Goal: Task Accomplishment & Management: Complete application form

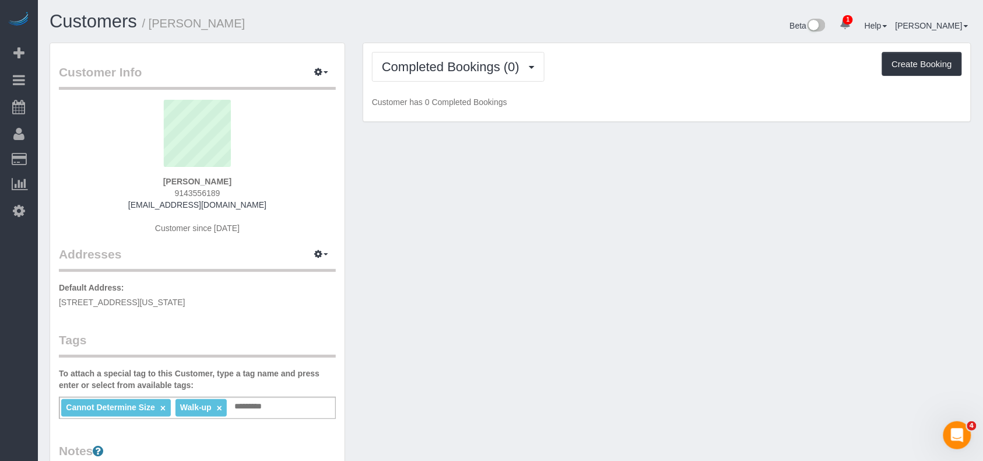
click at [434, 82] on div "Completed Bookings (0) Completed Bookings (0) Upcoming Bookings (7) Cancelled B…" at bounding box center [667, 82] width 608 height 79
click at [436, 73] on button "Completed Bookings (0)" at bounding box center [458, 67] width 173 height 30
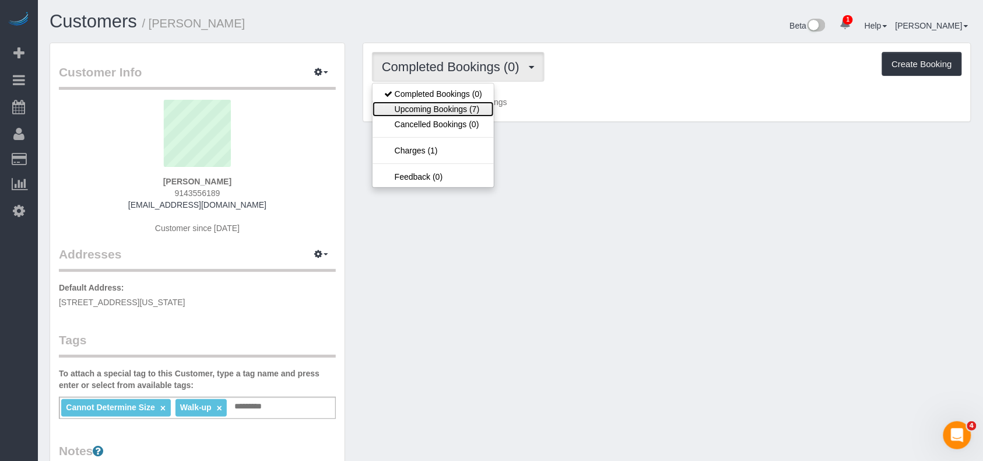
click at [442, 107] on link "Upcoming Bookings (7)" at bounding box center [433, 108] width 121 height 15
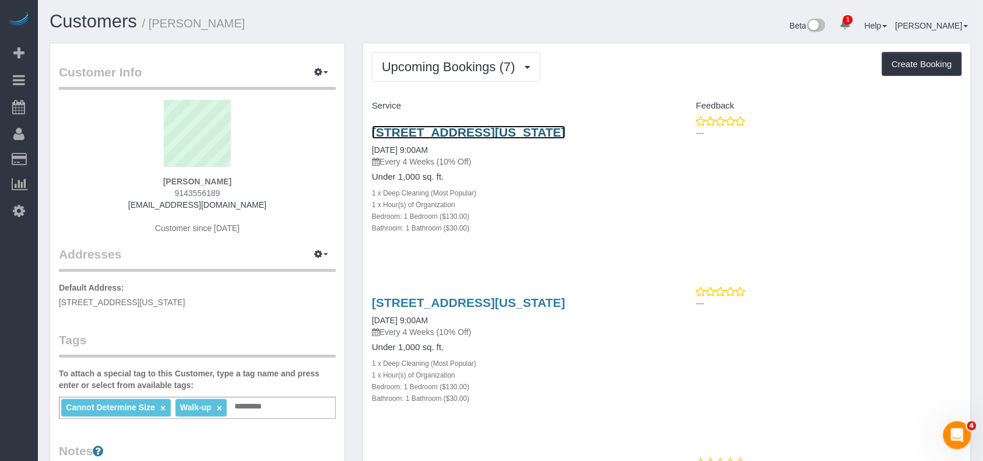
click at [451, 136] on link "202 West 118th Street, Apt 5d, New York, NY 10026" at bounding box center [469, 131] width 194 height 13
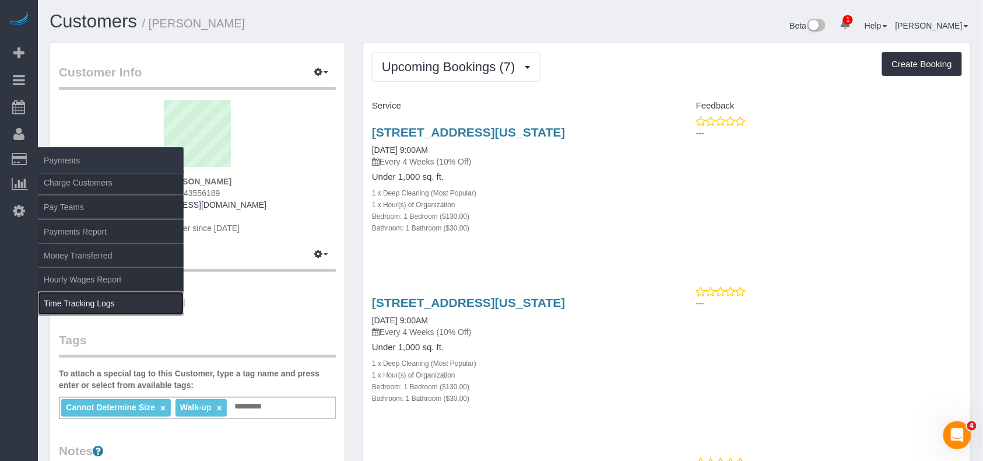
click at [73, 302] on link "Time Tracking Logs" at bounding box center [111, 303] width 146 height 23
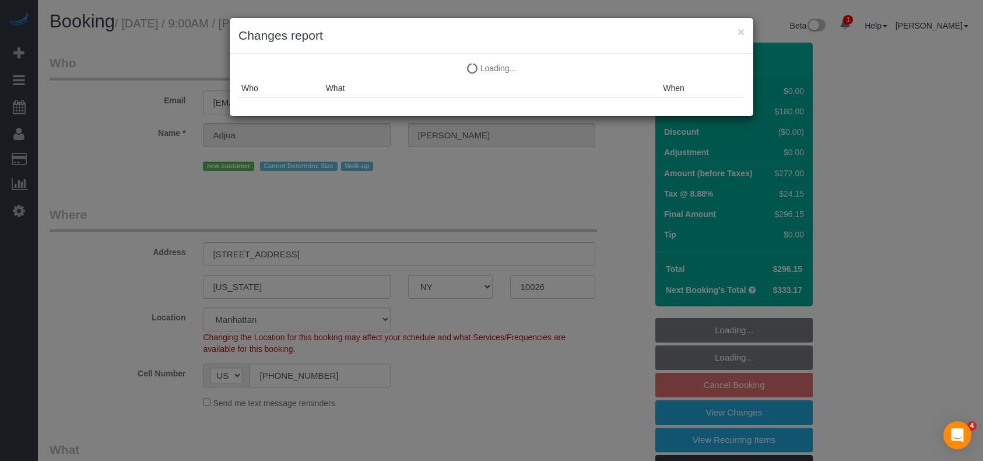
select select "NY"
select select "1"
select select "number:57"
select select "number:71"
select select "number:15"
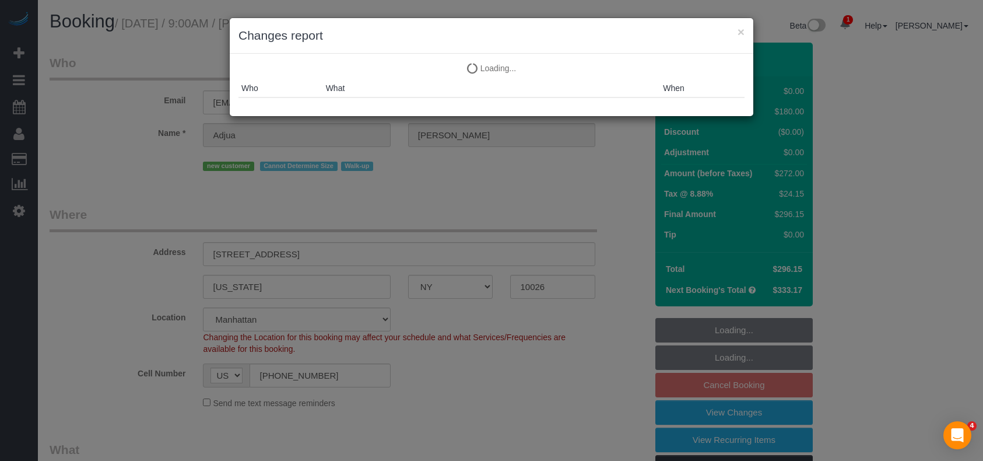
select select "number:5"
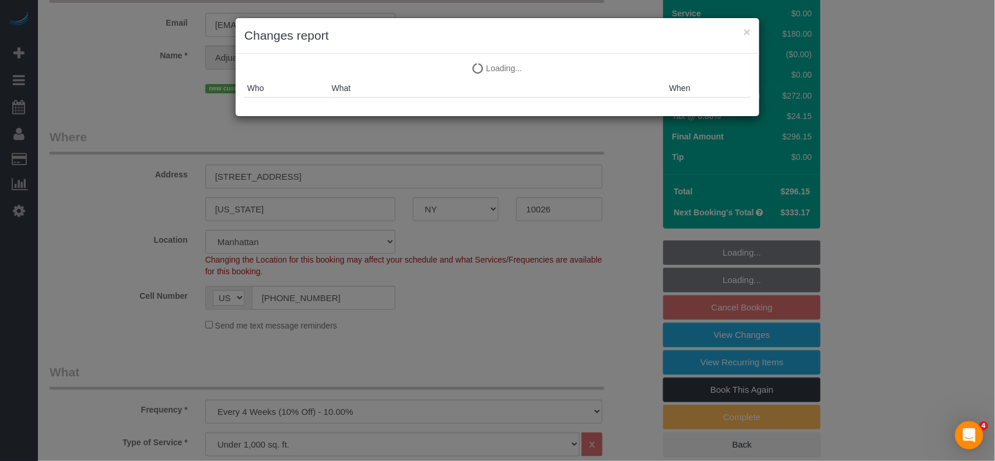
select select "spot2"
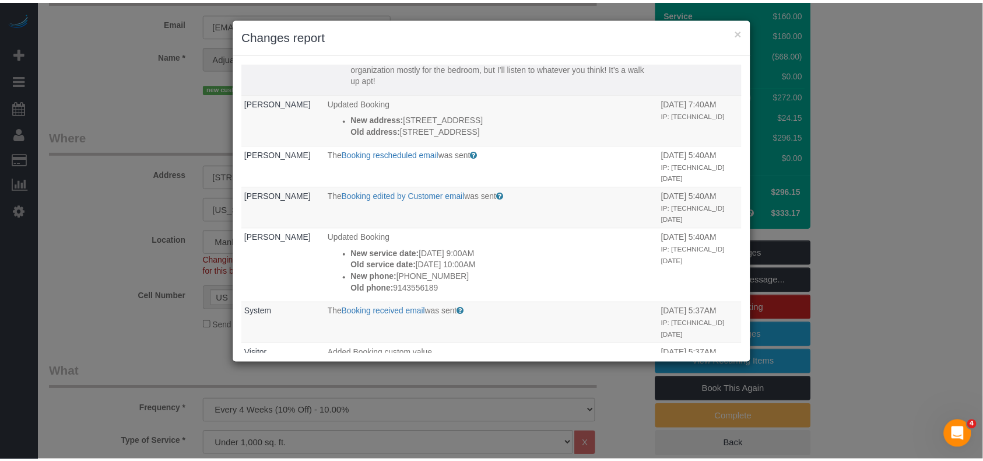
scroll to position [544, 0]
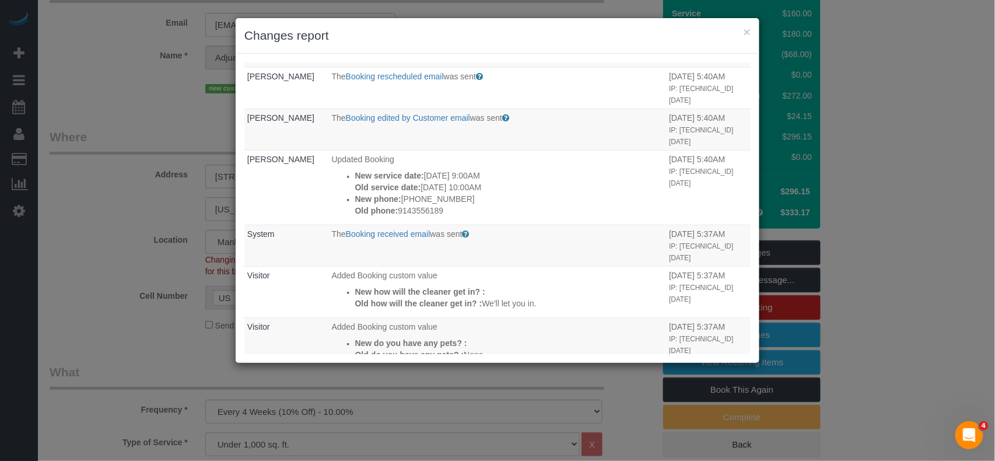
click at [755, 33] on div "× Changes report" at bounding box center [498, 36] width 524 height 36
click at [746, 33] on button "×" at bounding box center [747, 32] width 7 height 12
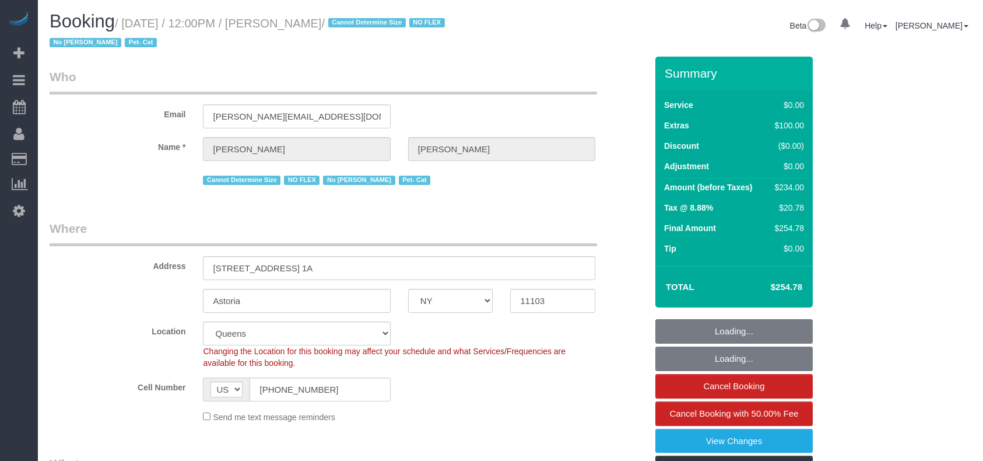
select select "NY"
select select "number:89"
select select "number:90"
select select "number:14"
select select "number:5"
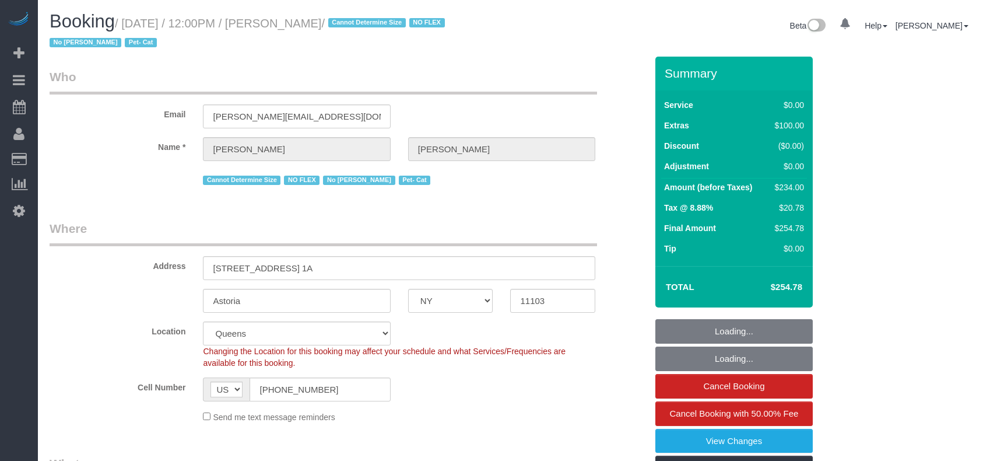
select select "string:stripe-pm_1QLvt54VGloSiKo7dC2NJORx"
select select "1"
select select "object:1338"
select select "spot1"
